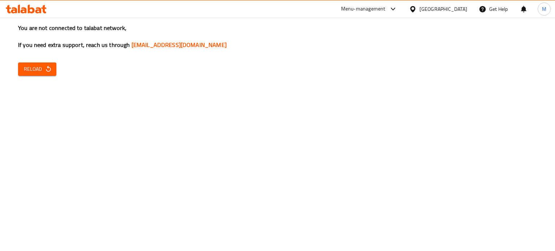
drag, startPoint x: 43, startPoint y: 76, endPoint x: 47, endPoint y: 70, distance: 7.3
click at [44, 76] on div "You are not connected to talabat network, If you need extra support, reach us t…" at bounding box center [277, 125] width 555 height 251
click at [47, 70] on icon "button" at bounding box center [48, 68] width 7 height 7
click at [47, 68] on icon "button" at bounding box center [48, 69] width 5 height 6
click at [386, 10] on div "Menu-management" at bounding box center [363, 9] width 44 height 9
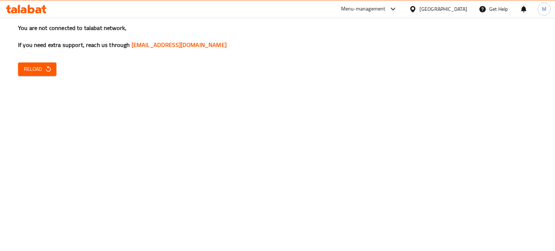
click at [255, 137] on div "You are not connected to talabat network, If you need extra support, reach us t…" at bounding box center [277, 125] width 555 height 251
click at [43, 68] on span "Reload" at bounding box center [37, 69] width 27 height 9
click at [136, 219] on div "You are not connected to talabat network, If you need extra support, reach us t…" at bounding box center [277, 125] width 555 height 251
click at [136, 216] on div "You are not connected to talabat network, If you need extra support, reach us t…" at bounding box center [277, 125] width 555 height 251
click at [135, 215] on div "You are not connected to talabat network, If you need extra support, reach us t…" at bounding box center [277, 125] width 555 height 251
